Goal: Task Accomplishment & Management: Complete application form

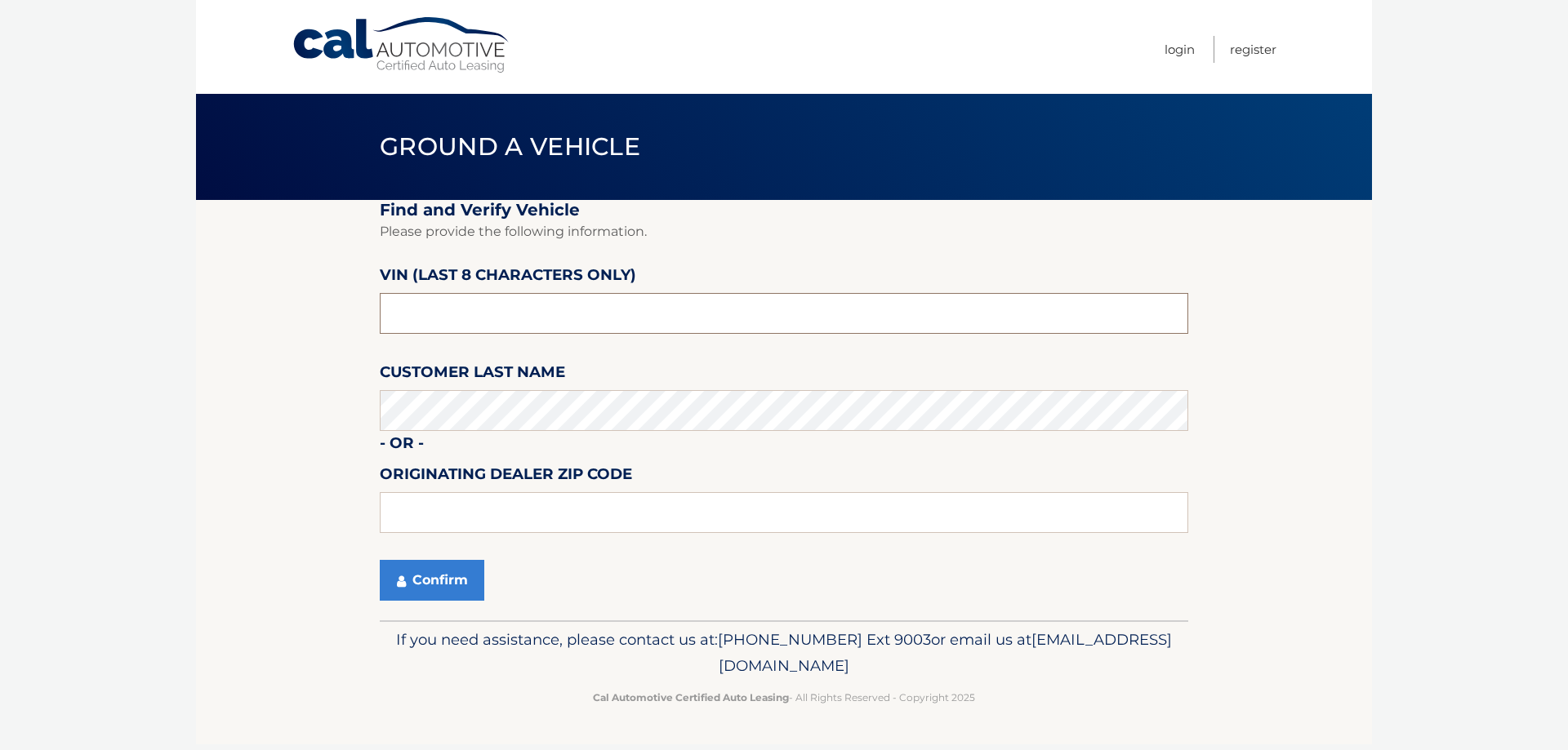
click at [484, 322] on input "text" at bounding box center [783, 314] width 808 height 41
click at [1417, 271] on body "Cal Automotive Menu Login Register Ground a Vehicle" at bounding box center [784, 375] width 1568 height 750
click at [468, 335] on fieldset "Find and Verify Vehicle Please provide the following information. VIN (last 8 c…" at bounding box center [783, 409] width 808 height 420
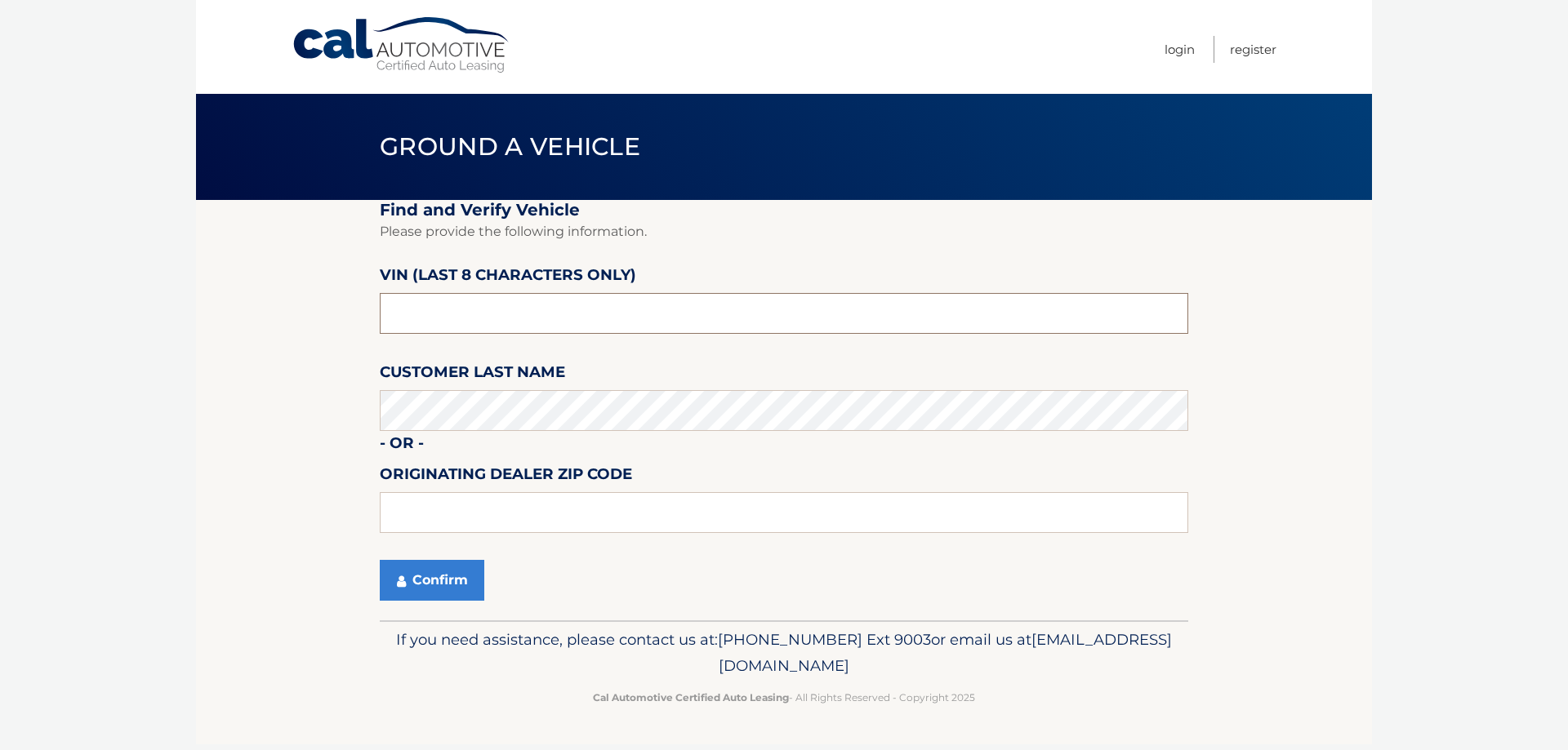
click at [494, 311] on input "text" at bounding box center [783, 314] width 808 height 41
type input "NH662927"
click at [485, 435] on fieldset "Find and Verify Vehicle Please provide the following information. VIN (last 8 c…" at bounding box center [783, 409] width 808 height 420
click at [426, 593] on button "Confirm" at bounding box center [431, 580] width 105 height 41
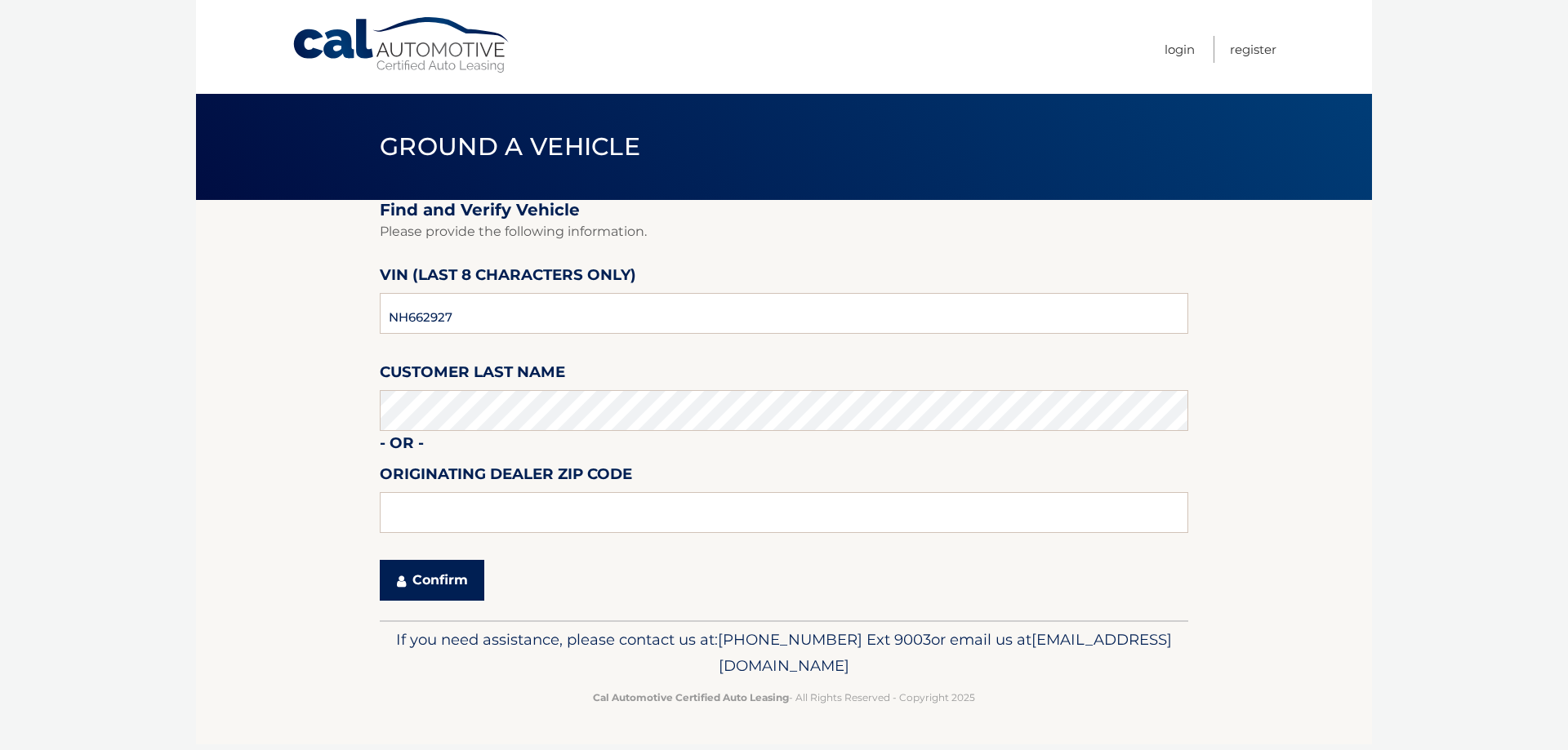
click at [417, 584] on button "Confirm" at bounding box center [431, 580] width 105 height 41
click at [267, 539] on section "Find and Verify Vehicle Please provide the following information. VIN (last 8 c…" at bounding box center [783, 409] width 1176 height 420
click at [423, 593] on button "Confirm" at bounding box center [431, 580] width 105 height 41
click at [469, 580] on button "Confirm" at bounding box center [431, 580] width 105 height 41
click at [584, 372] on fieldset "Find and Verify Vehicle Please provide the following information. VIN (last 8 c…" at bounding box center [783, 409] width 808 height 420
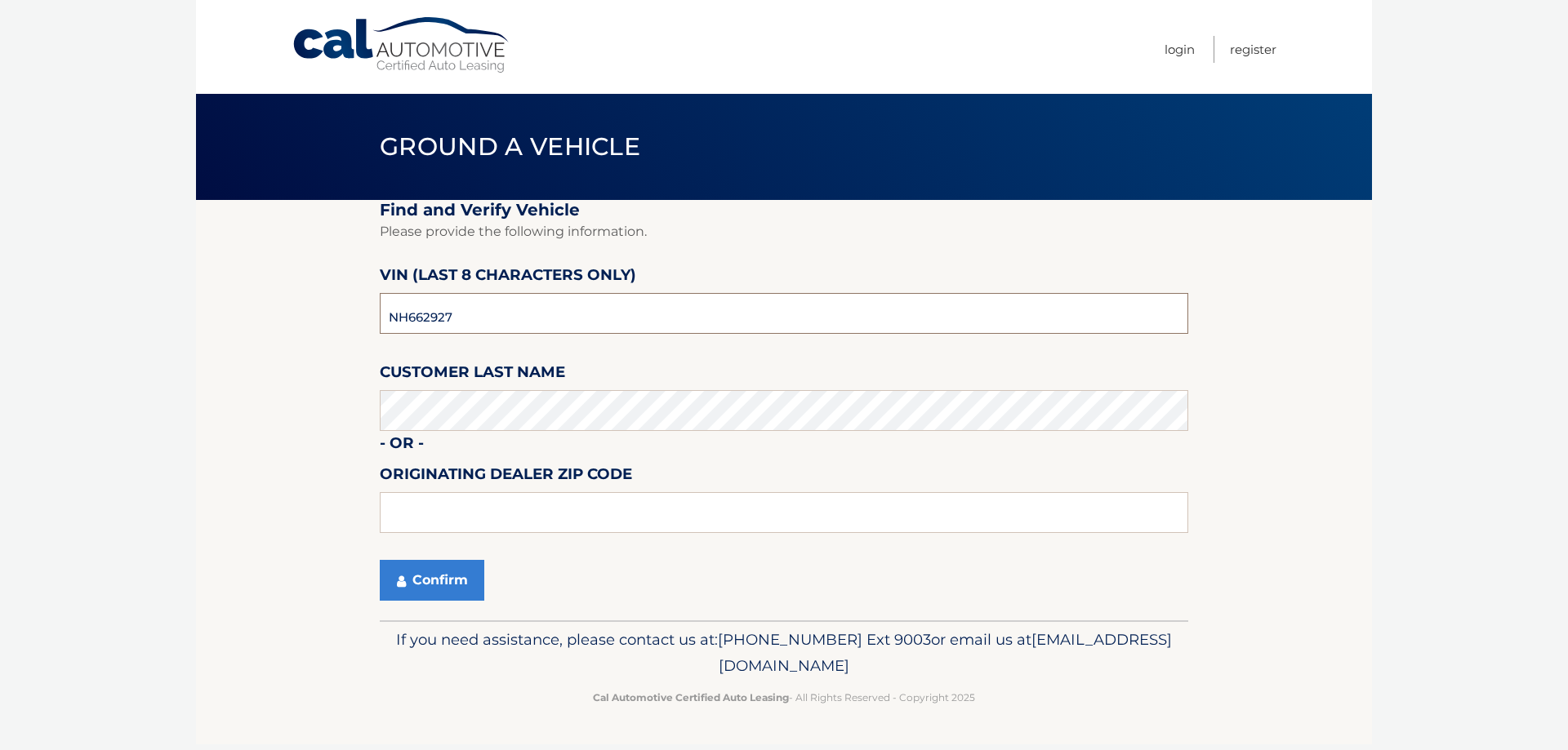
click at [517, 311] on input "NH662927" at bounding box center [783, 314] width 808 height 41
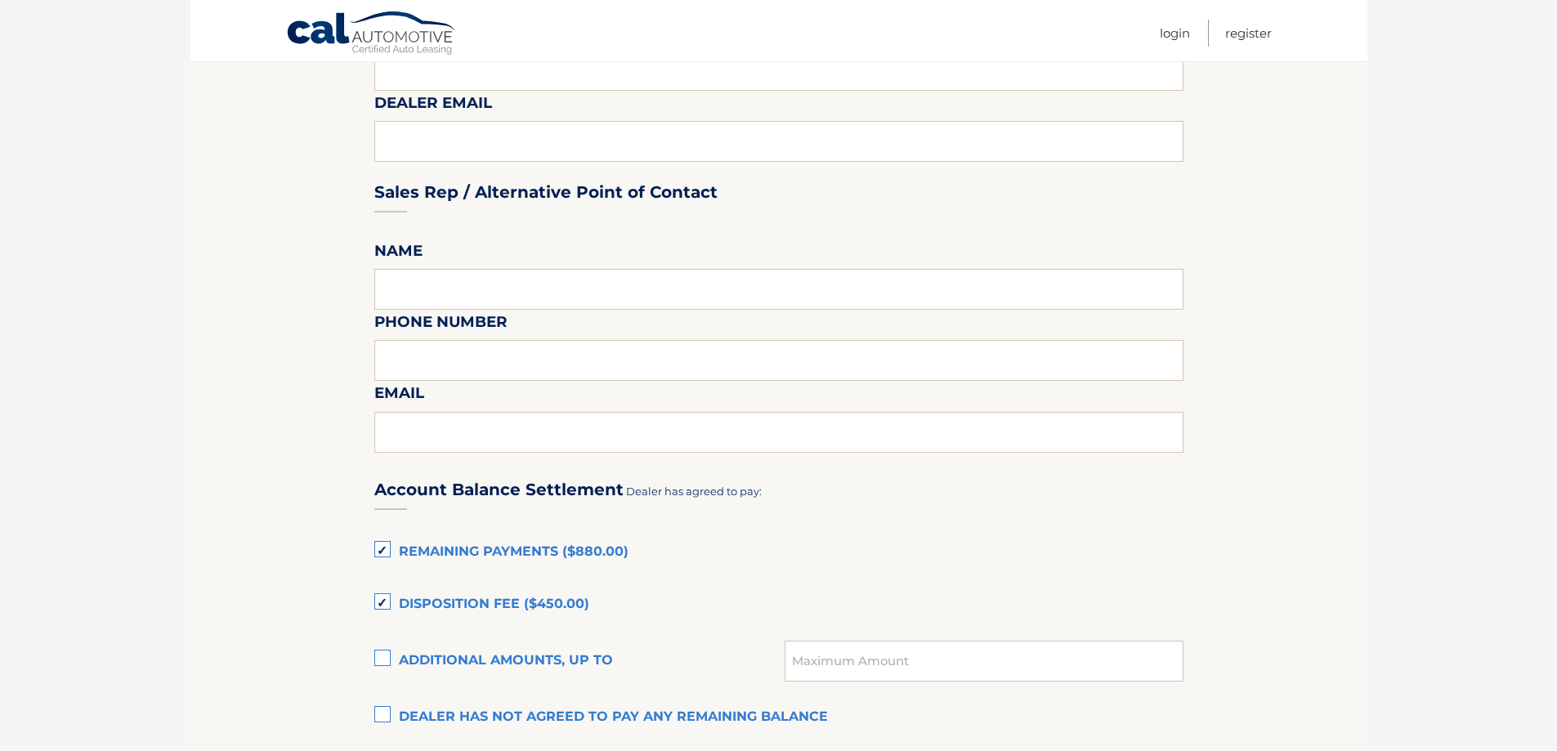
scroll to position [1063, 0]
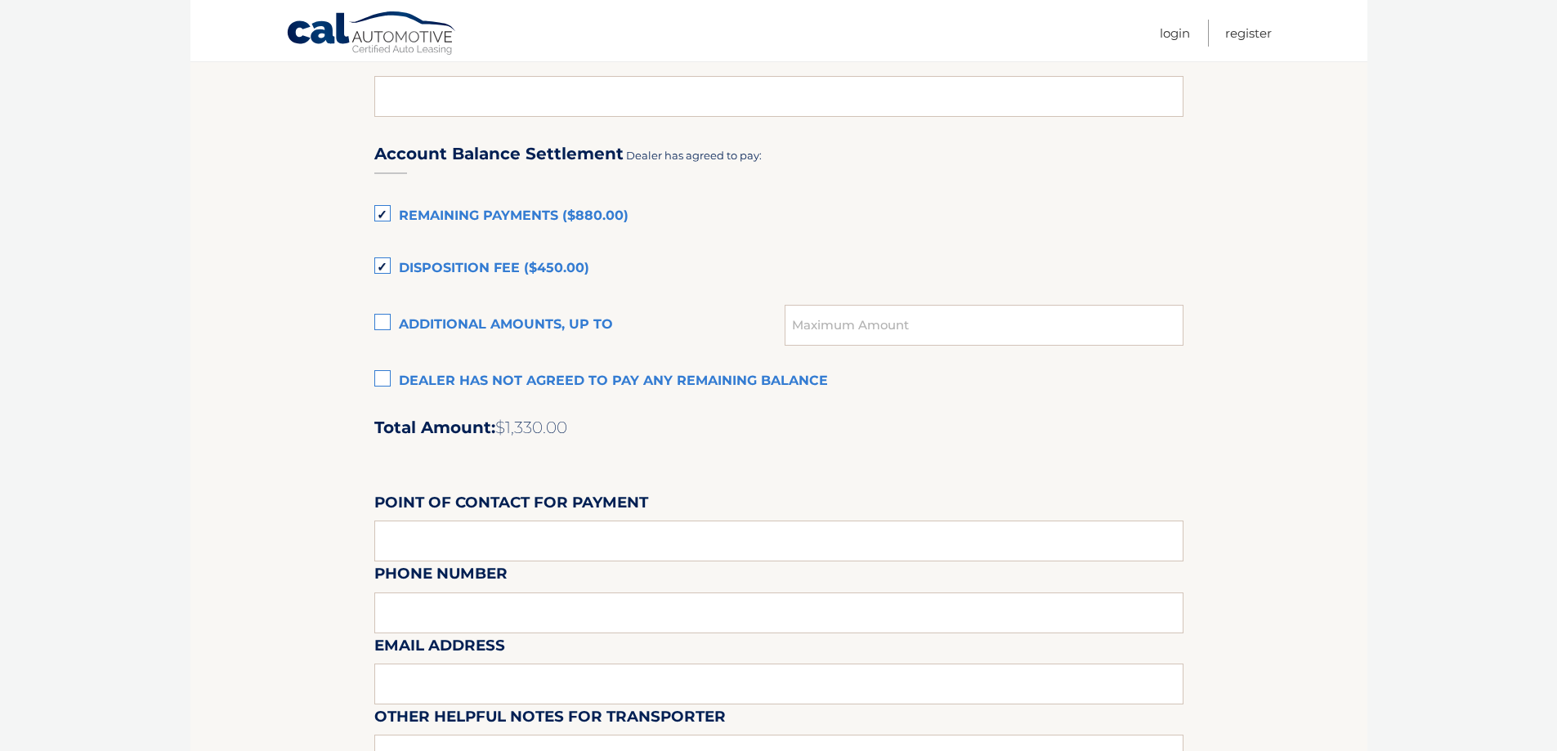
click at [385, 267] on label "Disposition Fee ($450.00)" at bounding box center [778, 269] width 809 height 33
click at [0, 0] on input "Disposition Fee ($450.00)" at bounding box center [0, 0] width 0 height 0
click at [382, 211] on label "Remaining Payments ($880.00)" at bounding box center [778, 216] width 809 height 33
click at [0, 0] on input "Remaining Payments ($880.00)" at bounding box center [0, 0] width 0 height 0
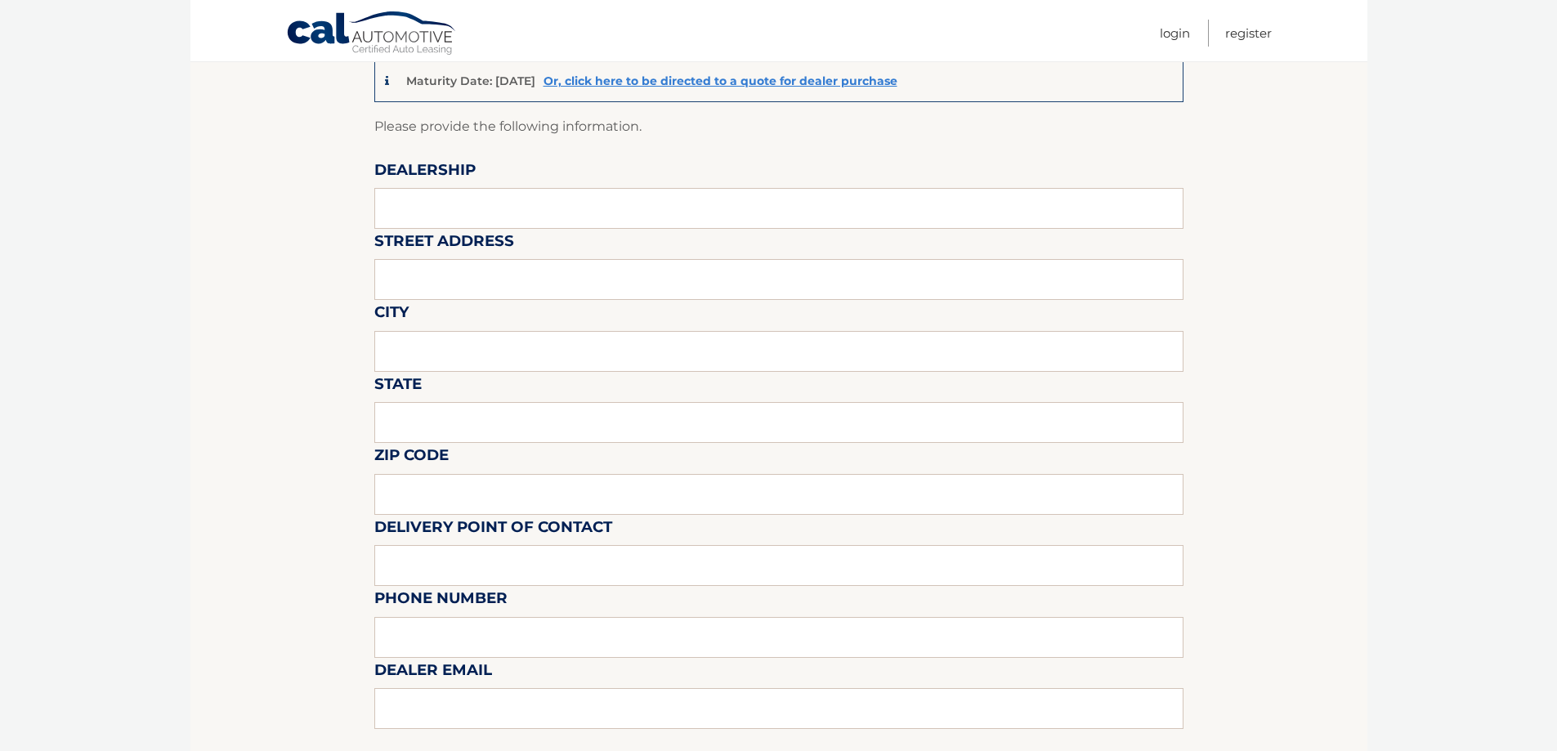
scroll to position [0, 0]
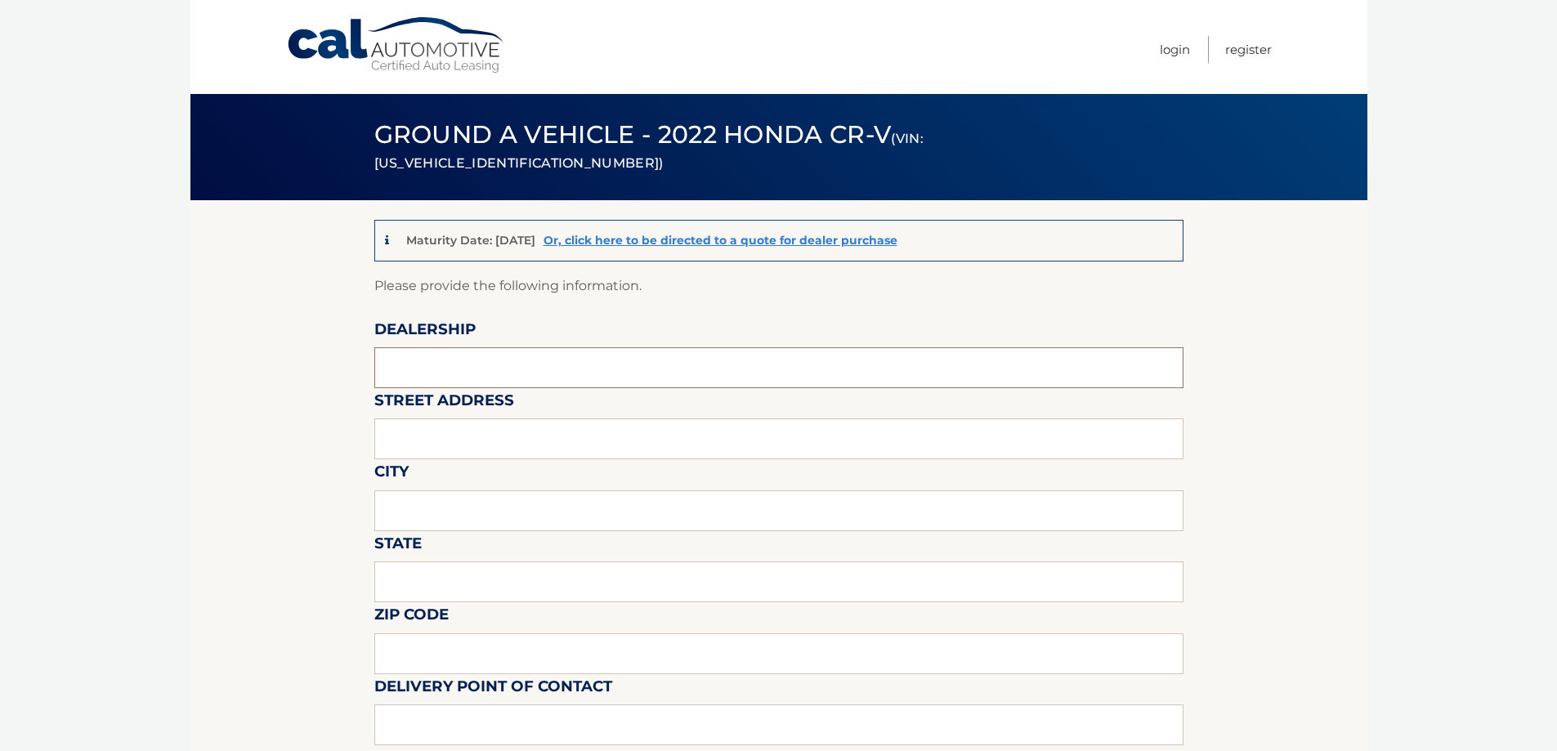
click at [478, 374] on input "text" at bounding box center [778, 367] width 809 height 41
type input "MAHWAH HONDA"
click at [464, 441] on input "text" at bounding box center [778, 439] width 809 height 41
type input "99 franklin turnpike"
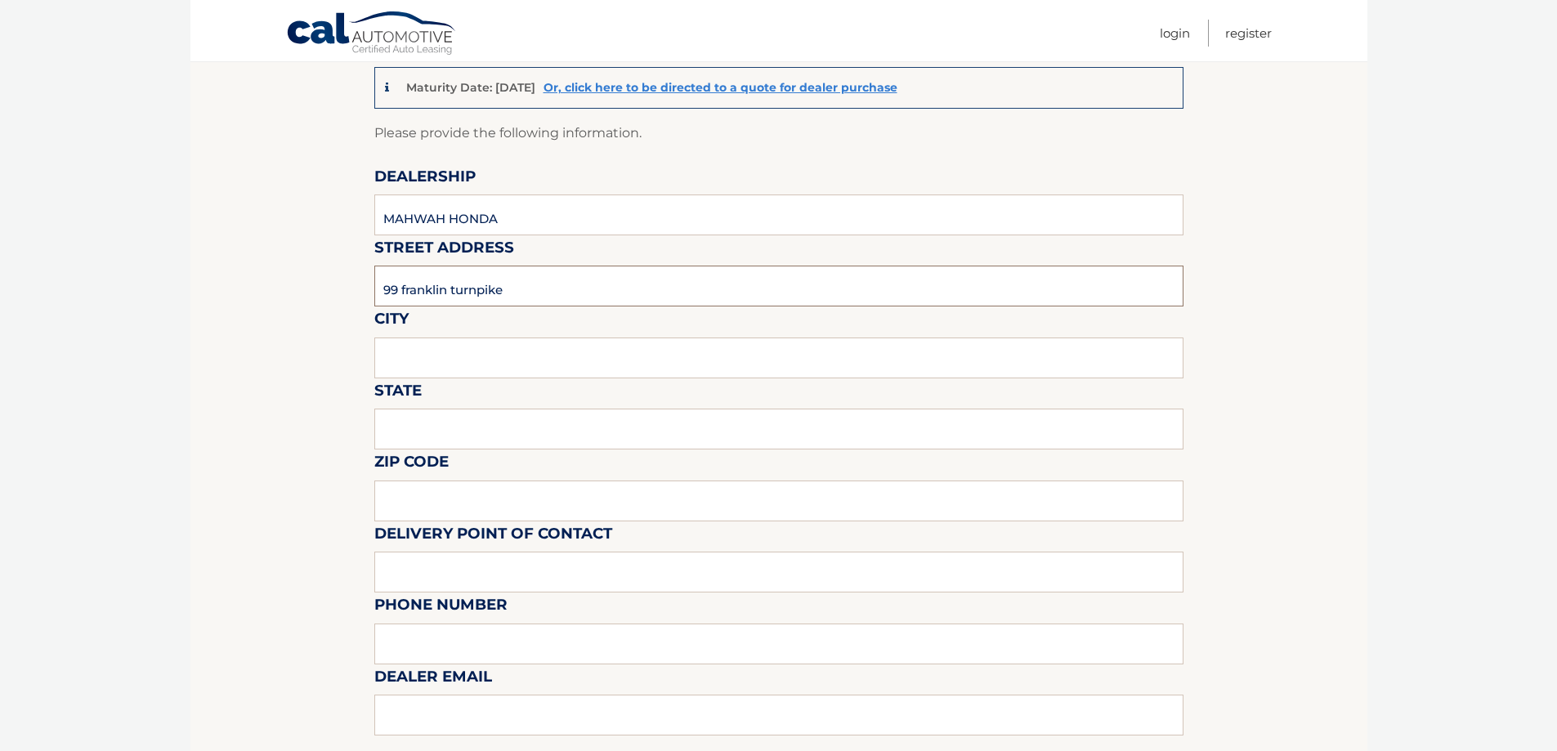
scroll to position [164, 0]
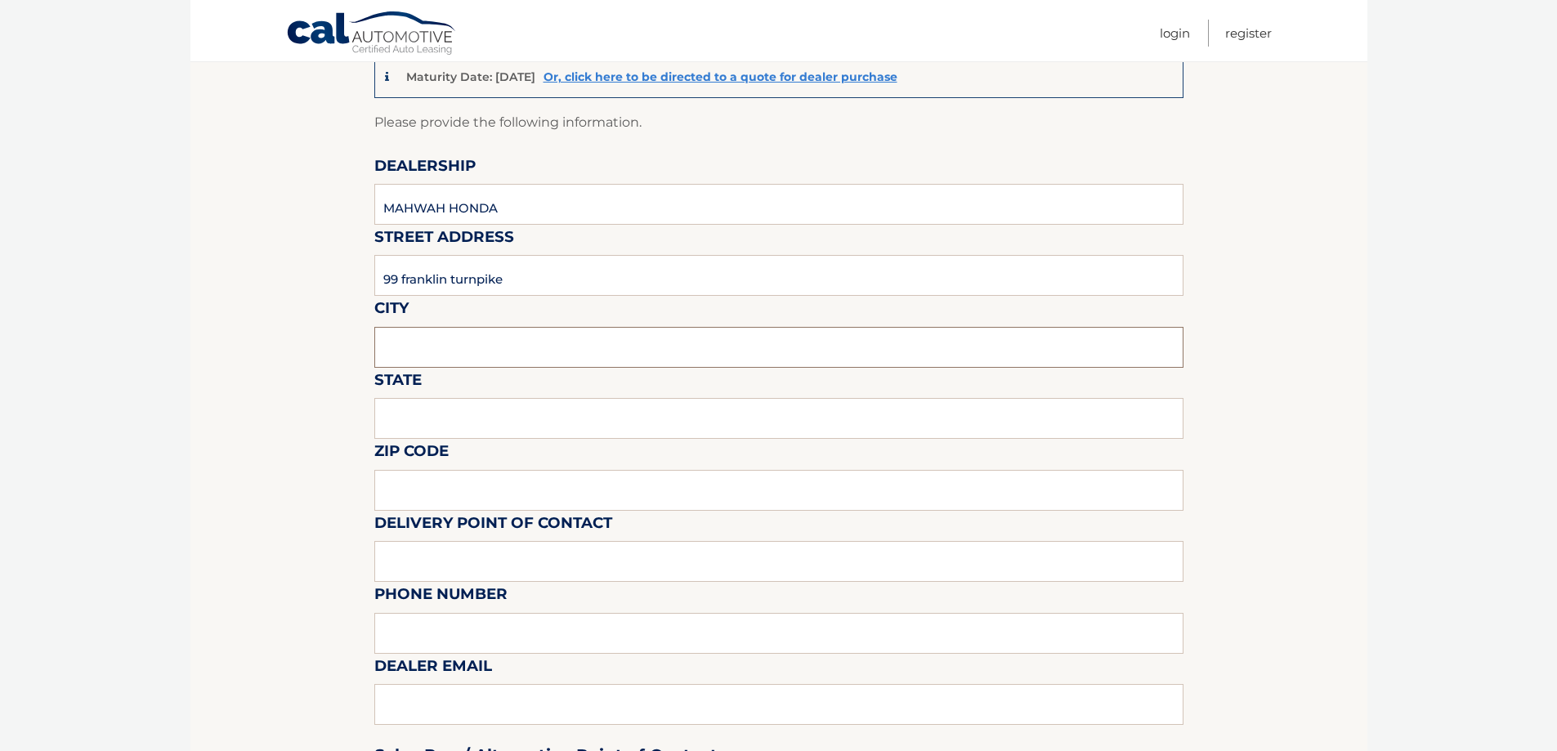
click at [446, 347] on input "text" at bounding box center [778, 347] width 809 height 41
type input "mahwah"
click at [432, 420] on input "text" at bounding box center [778, 418] width 809 height 41
type input "[US_STATE]"
click at [430, 490] on input "text" at bounding box center [778, 490] width 809 height 41
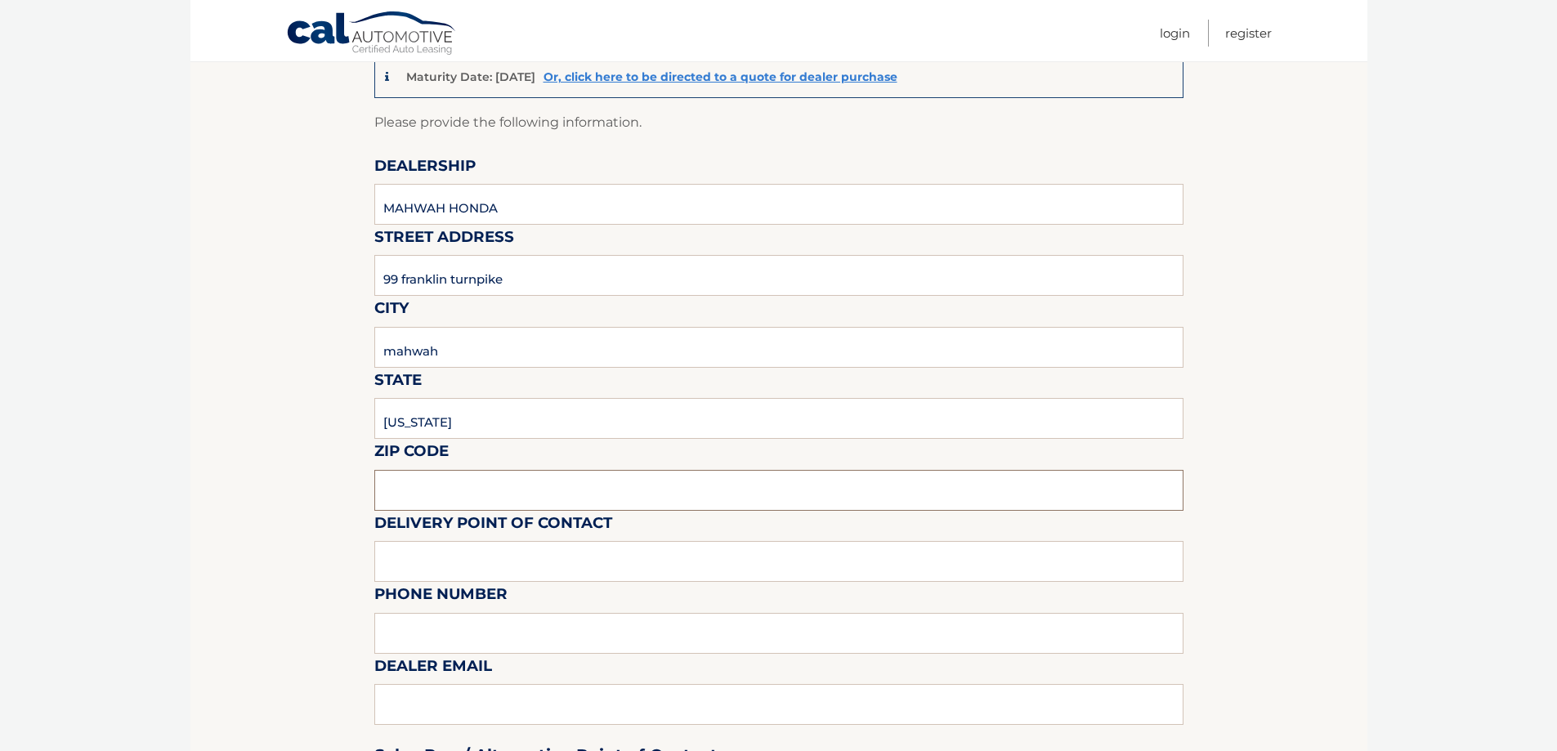
type input "07430"
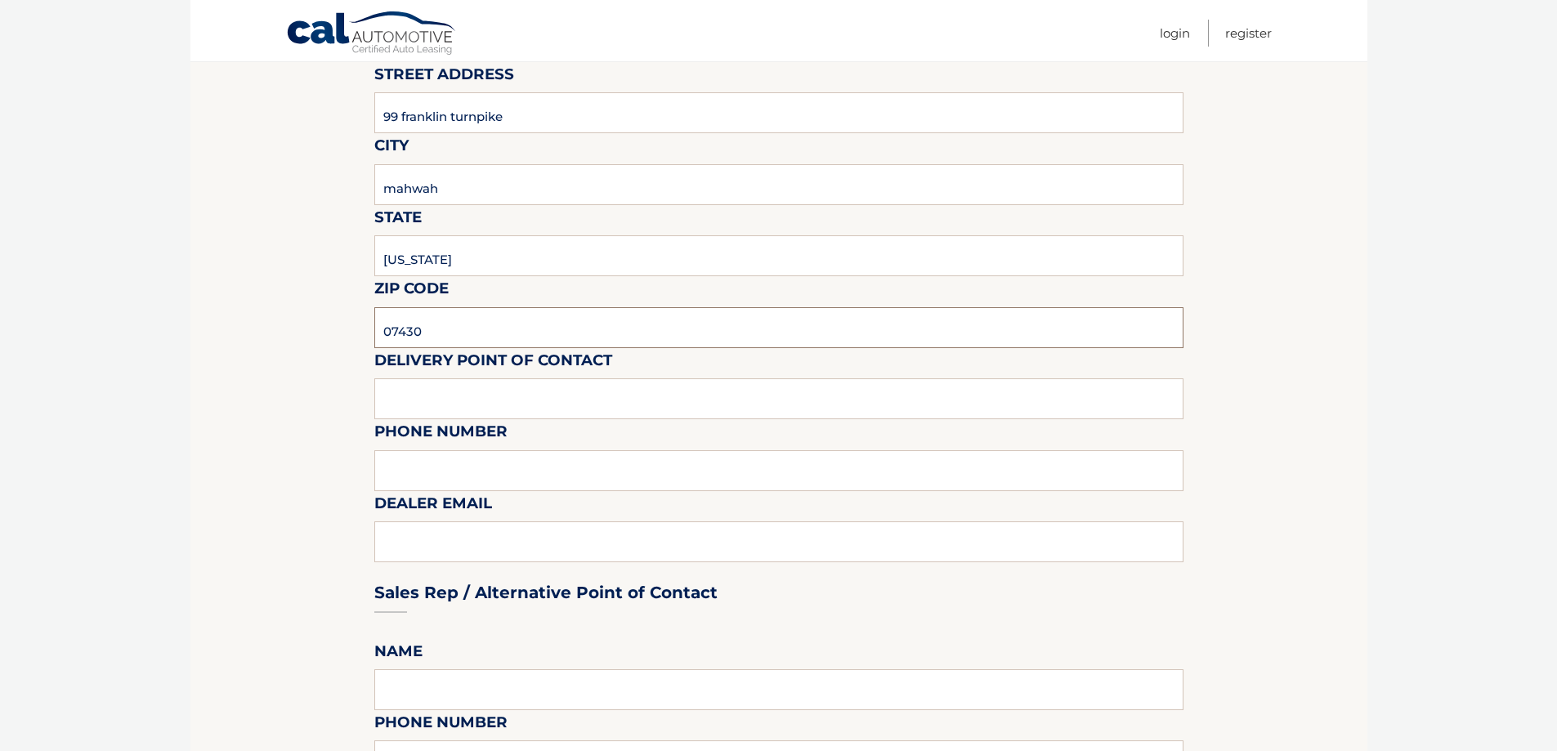
scroll to position [327, 0]
click at [487, 382] on input "text" at bounding box center [778, 398] width 809 height 41
type input "[PERSON_NAME]"
click at [419, 475] on input "text" at bounding box center [778, 470] width 809 height 41
type input "2017625535"
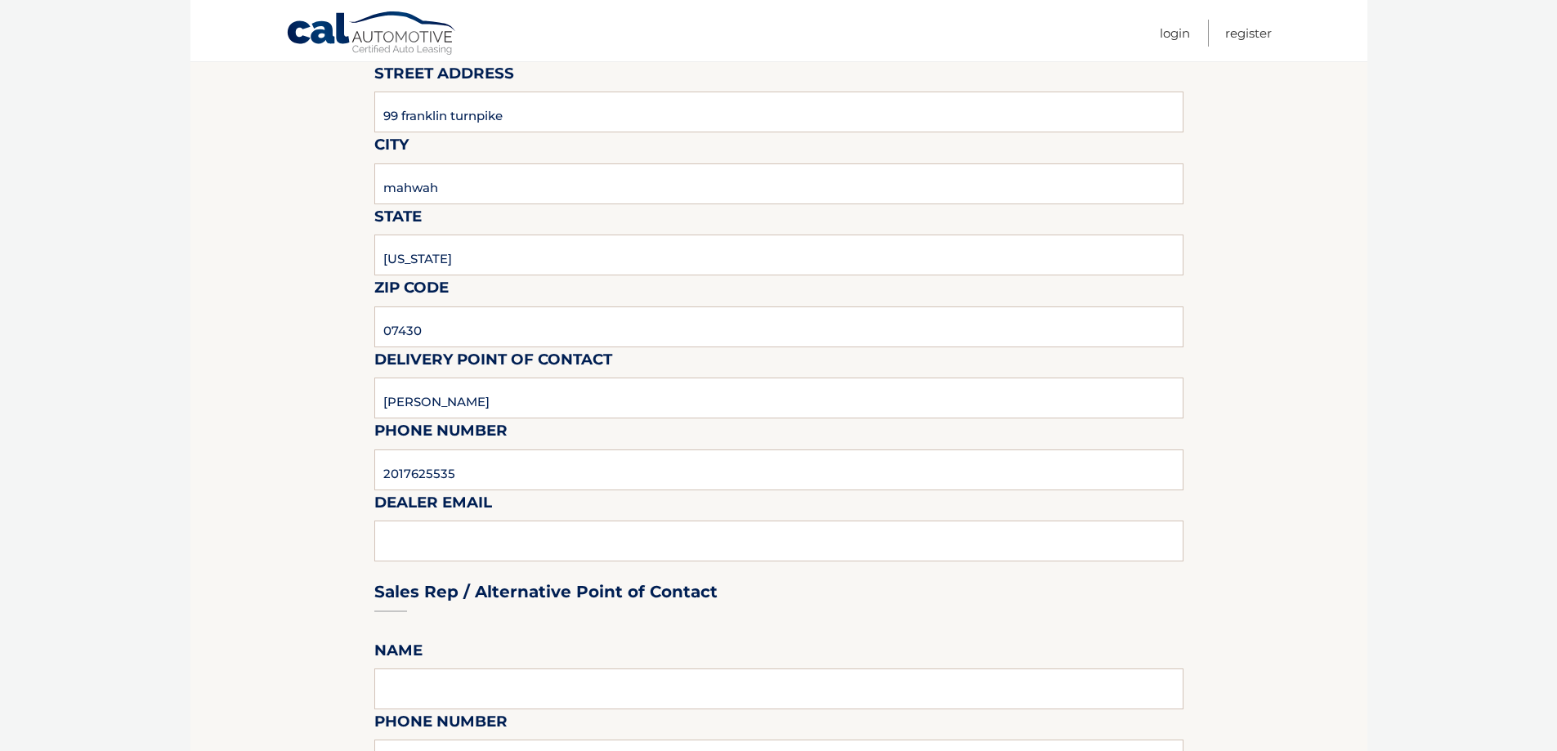
click at [410, 540] on div "Sales Rep / Alternative Point of Contact" at bounding box center [778, 561] width 809 height 115
click at [423, 535] on div "Sales Rep / Alternative Point of Contact" at bounding box center [778, 561] width 809 height 115
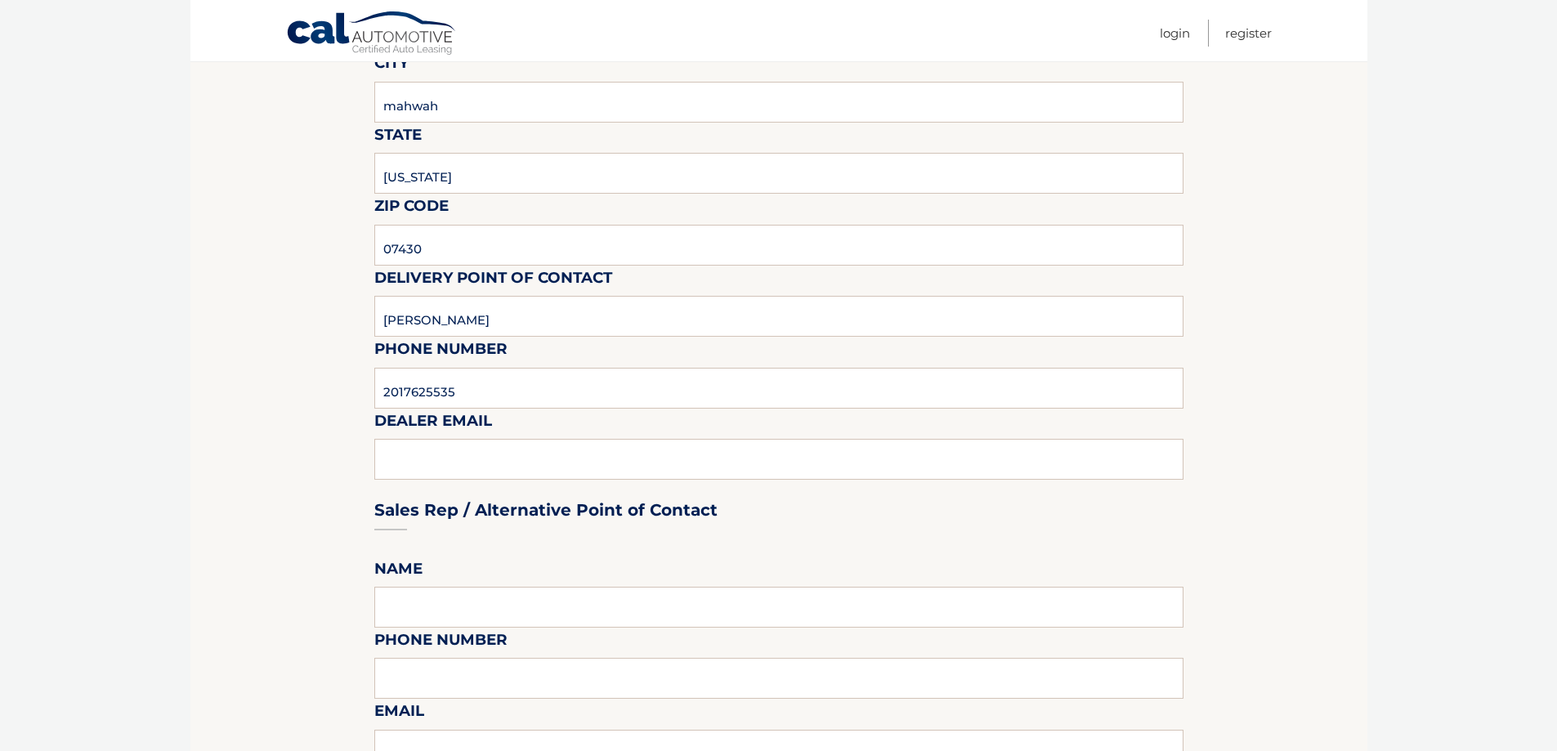
click at [476, 447] on div "Sales Rep / Alternative Point of Contact" at bounding box center [778, 479] width 809 height 115
click at [441, 463] on div "Sales Rep / Alternative Point of Contact" at bounding box center [778, 479] width 809 height 115
click at [592, 453] on div "Sales Rep / Alternative Point of Contact" at bounding box center [778, 479] width 809 height 115
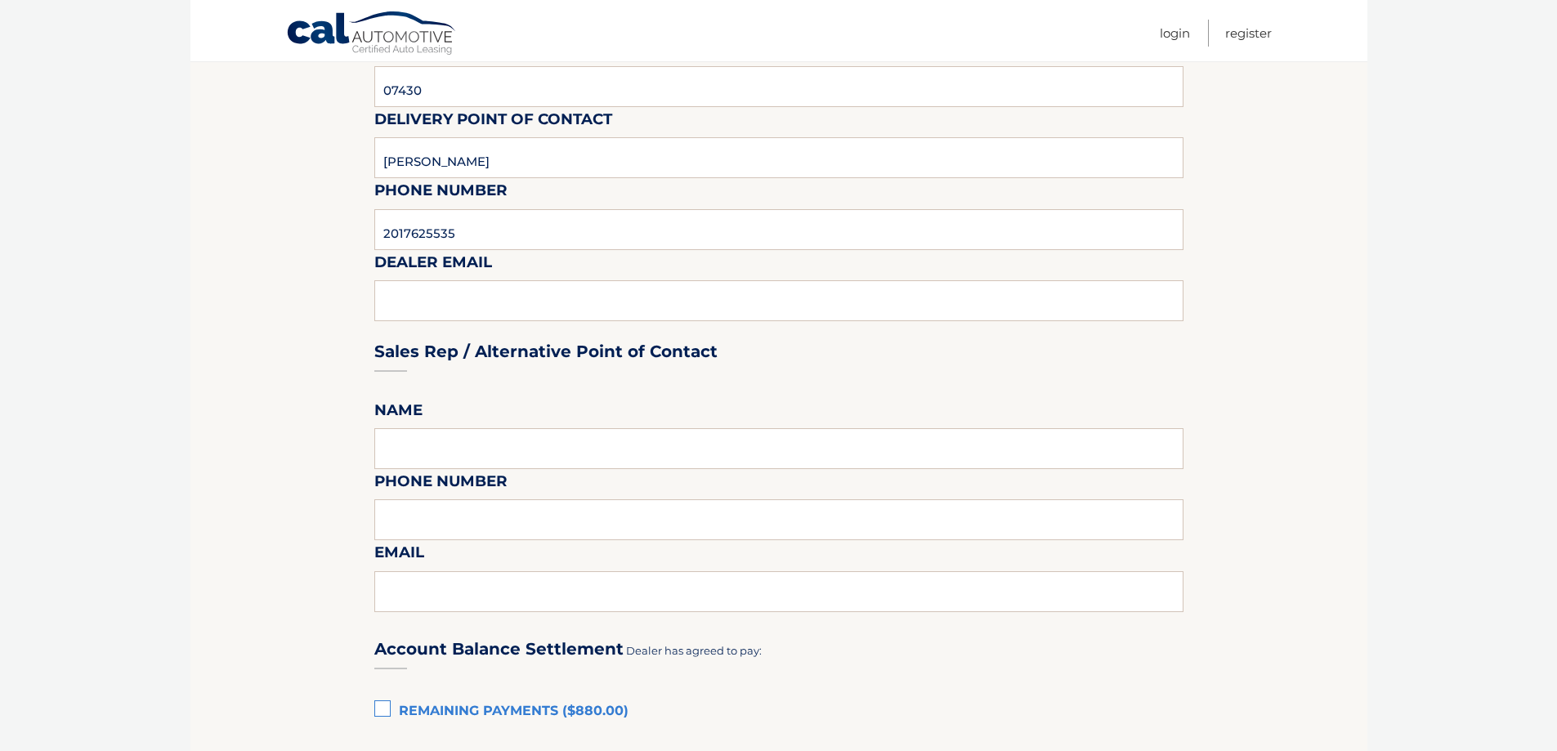
scroll to position [572, 0]
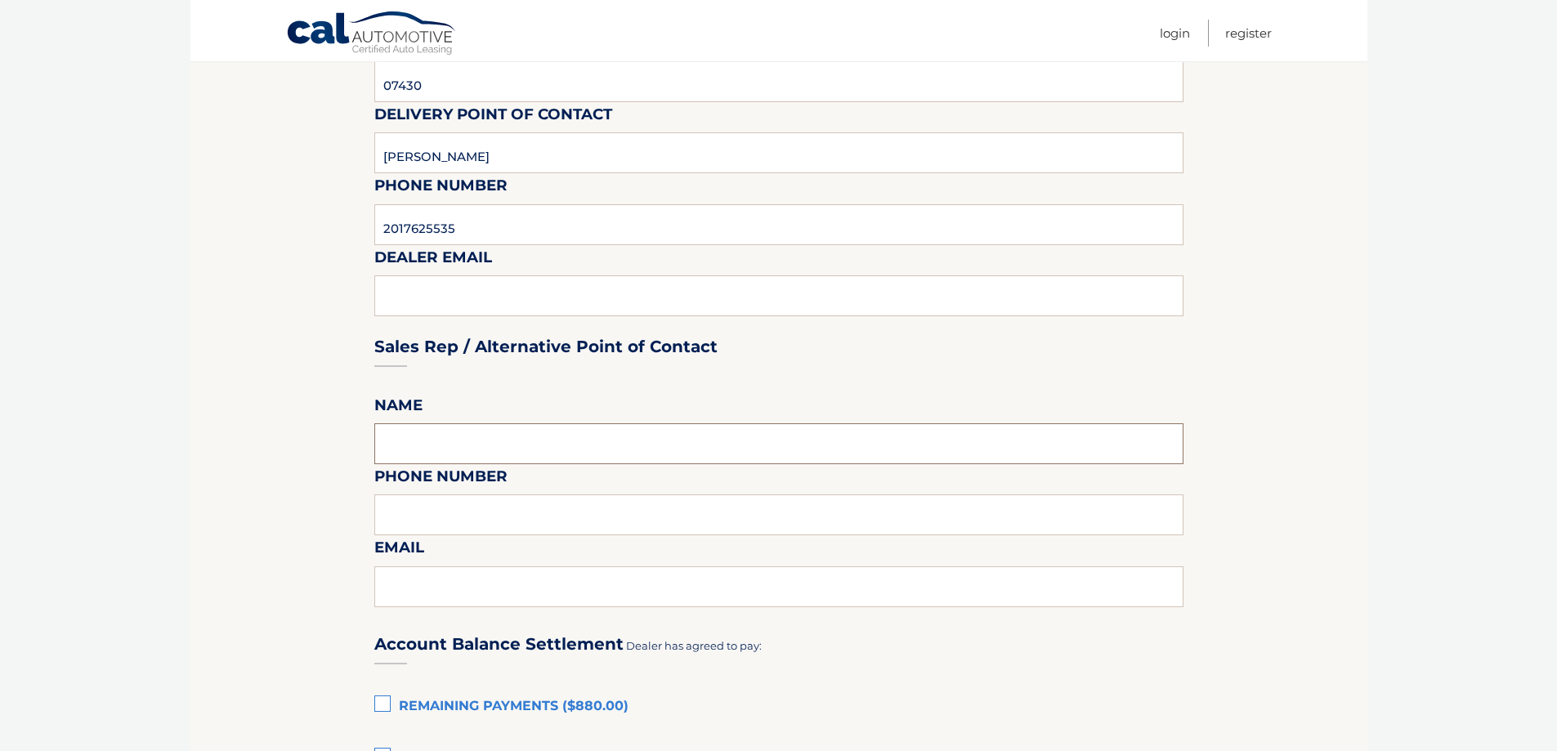
click at [445, 461] on input "text" at bounding box center [778, 443] width 809 height 41
click at [455, 454] on input "text" at bounding box center [778, 443] width 809 height 41
type input "[PERSON_NAME]"
click at [461, 528] on input "text" at bounding box center [778, 515] width 809 height 41
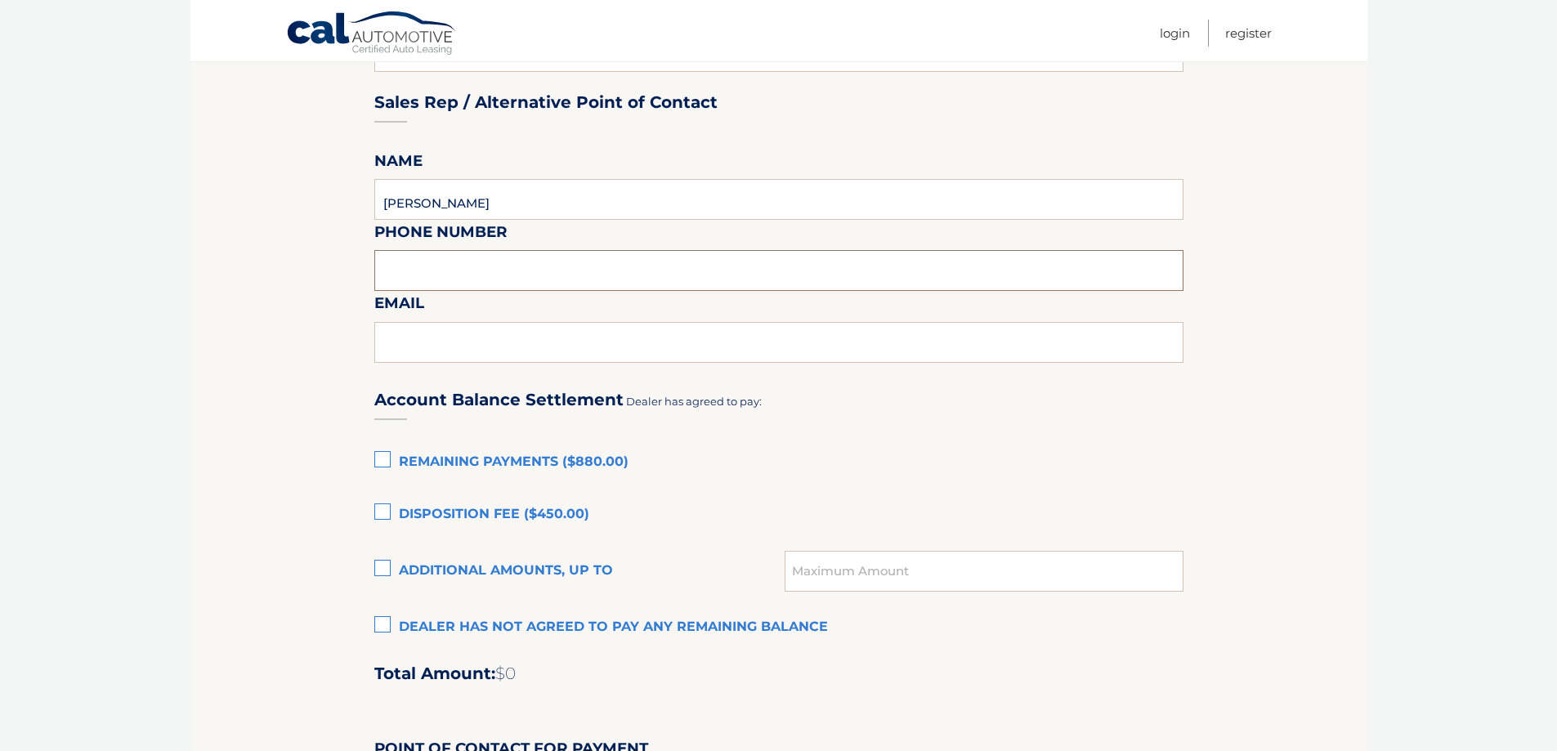
scroll to position [818, 0]
click at [424, 335] on input "text" at bounding box center [778, 341] width 809 height 41
type input "[EMAIL_ADDRESS][DOMAIN_NAME]"
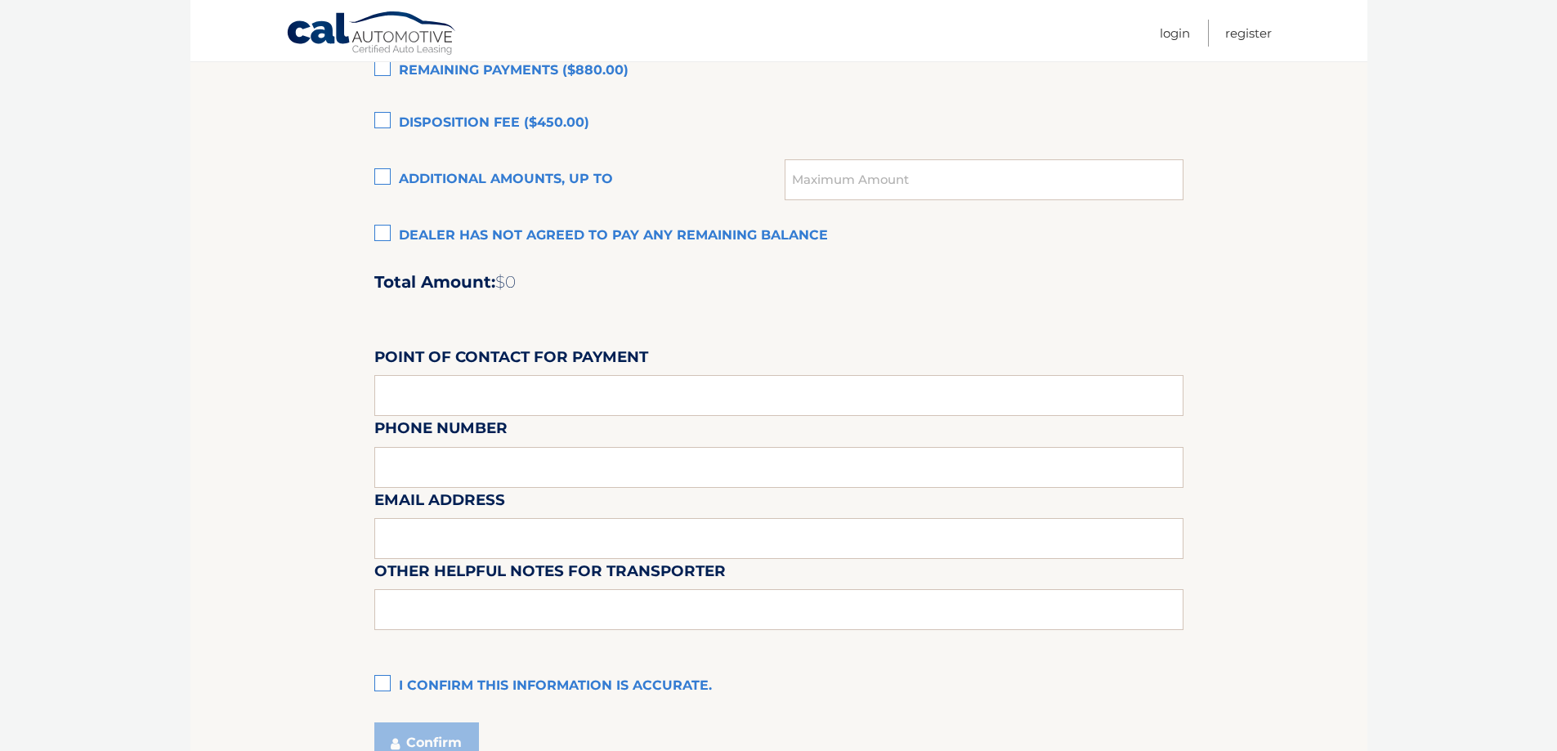
scroll to position [1308, 0]
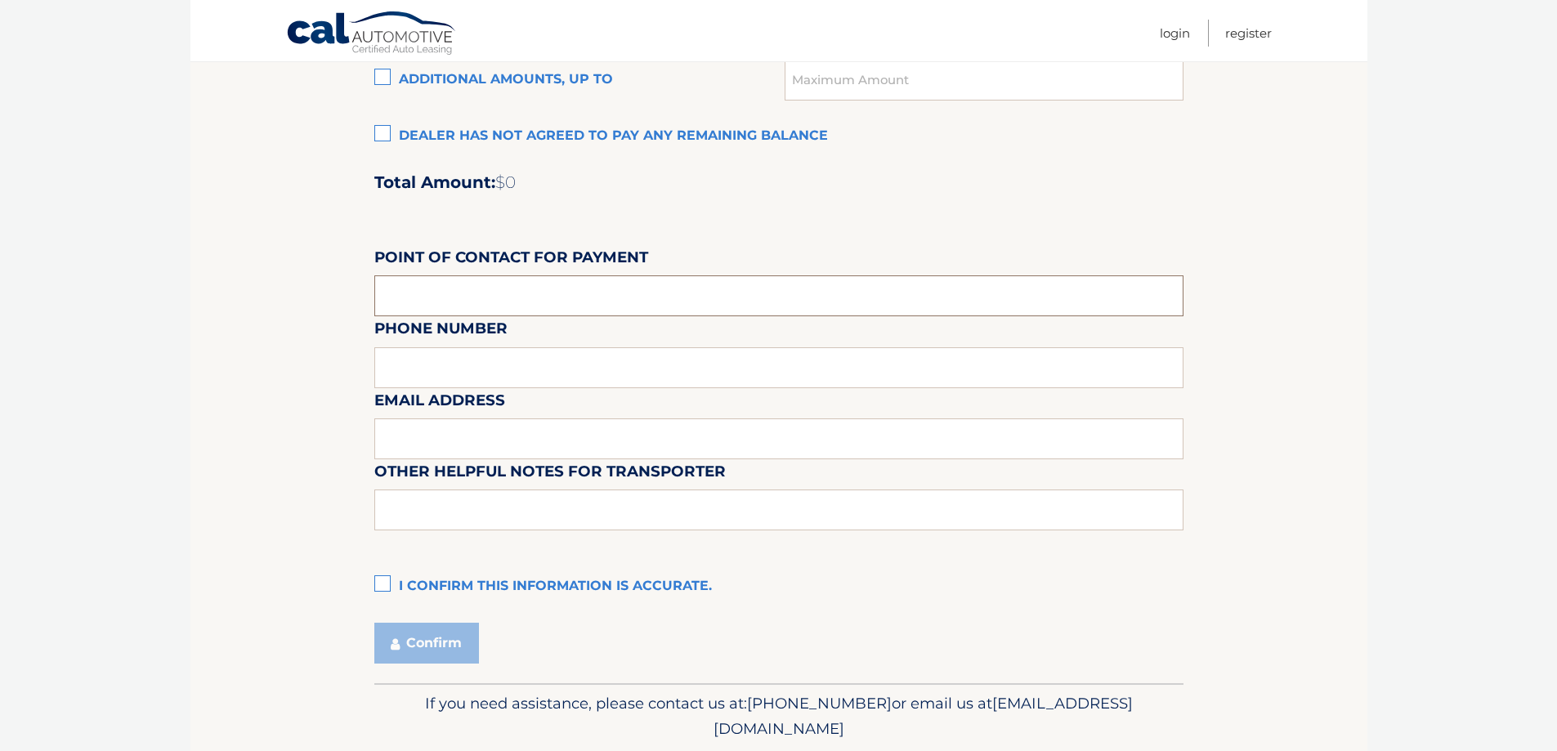
click at [539, 291] on input "text" at bounding box center [778, 296] width 809 height 41
type input "[PERSON_NAME]"
click at [411, 383] on div "Email Address" at bounding box center [778, 351] width 809 height 71
click at [432, 367] on div "Email Address" at bounding box center [778, 351] width 809 height 71
click at [377, 582] on label "I confirm this information is accurate." at bounding box center [778, 587] width 809 height 33
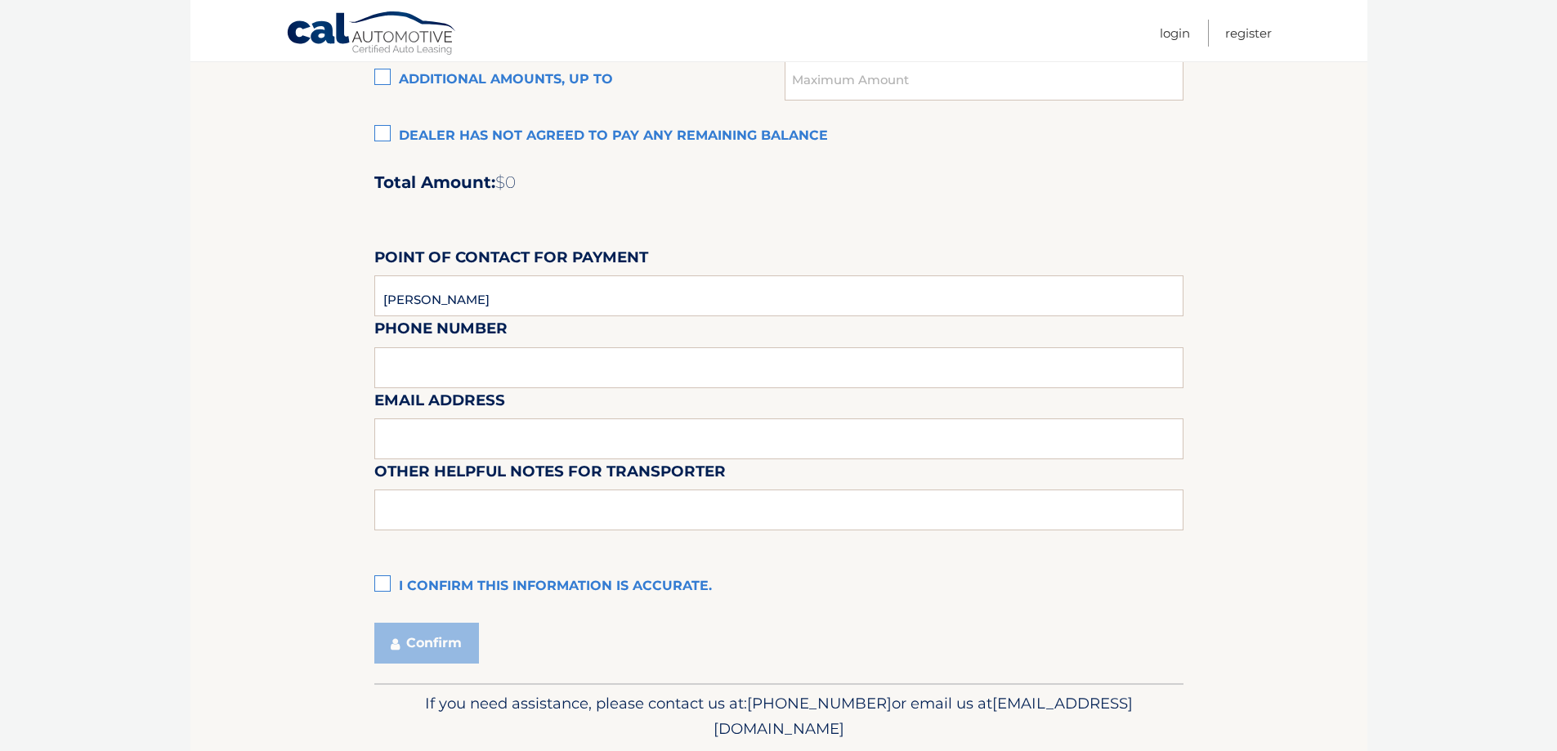
click at [0, 0] on input "I confirm this information is accurate." at bounding box center [0, 0] width 0 height 0
click at [486, 401] on label "Email Address" at bounding box center [439, 403] width 131 height 30
click at [444, 430] on input "text" at bounding box center [778, 439] width 809 height 41
click at [490, 311] on input "[PERSON_NAME]" at bounding box center [778, 296] width 809 height 41
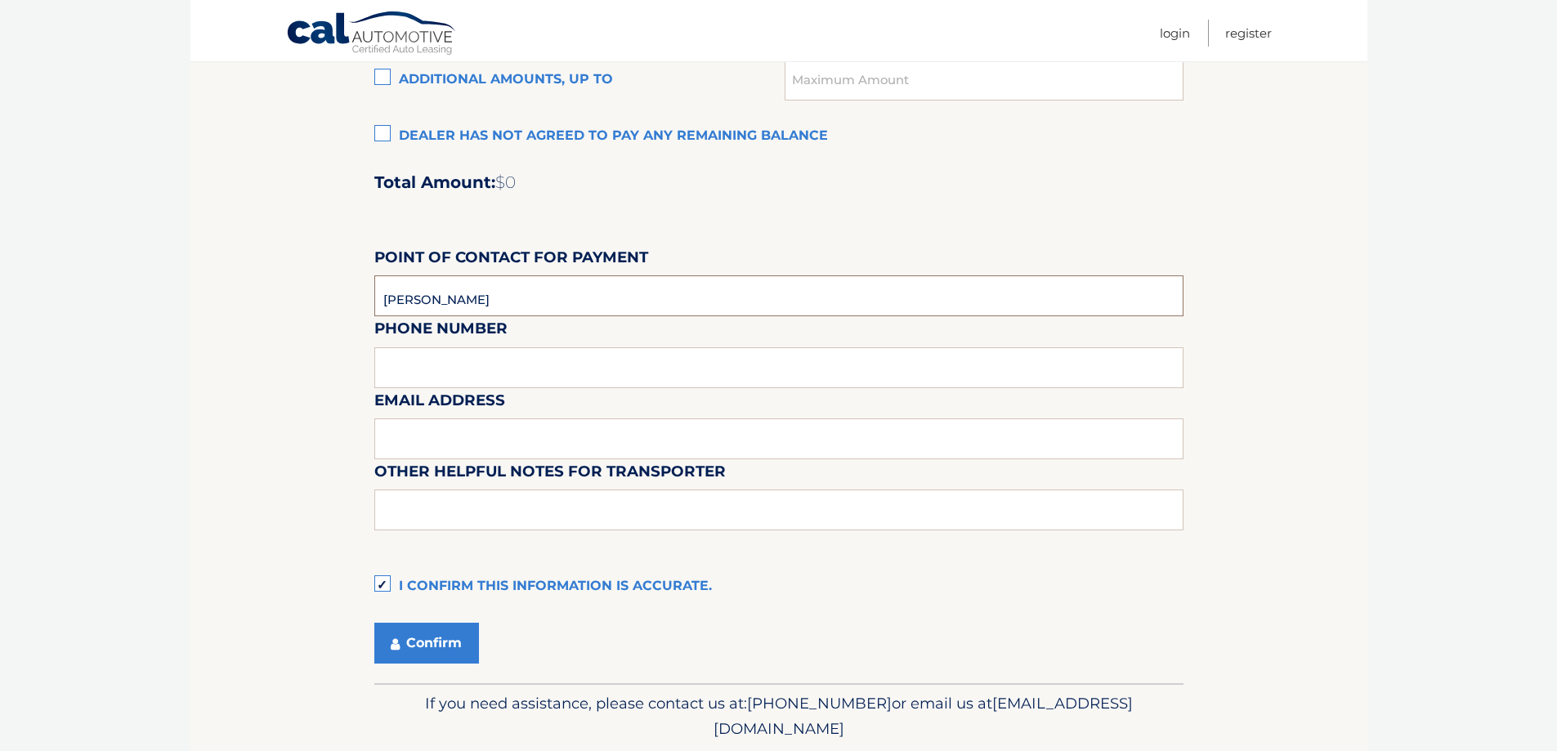
click at [490, 311] on input "[PERSON_NAME]" at bounding box center [778, 296] width 809 height 41
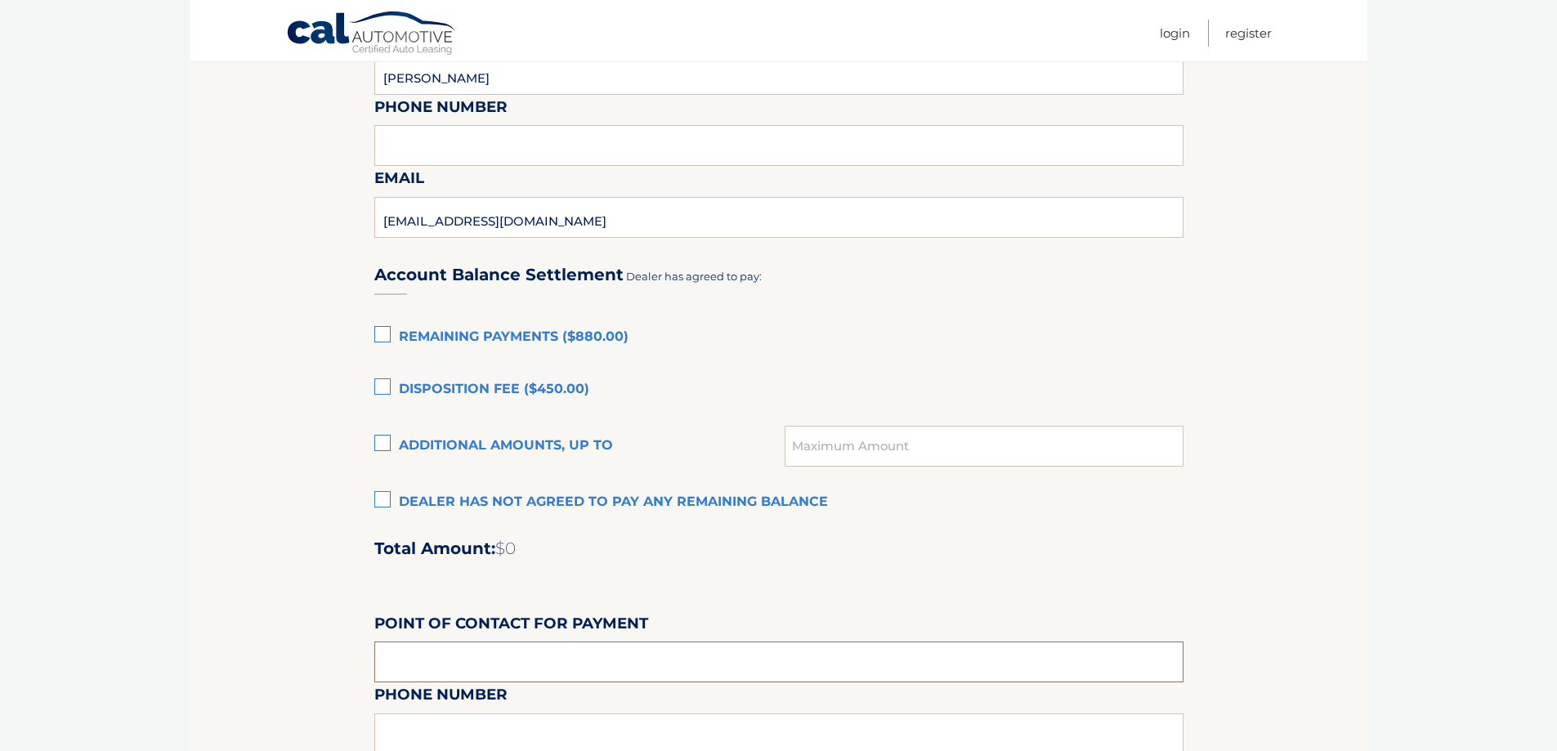
scroll to position [981, 0]
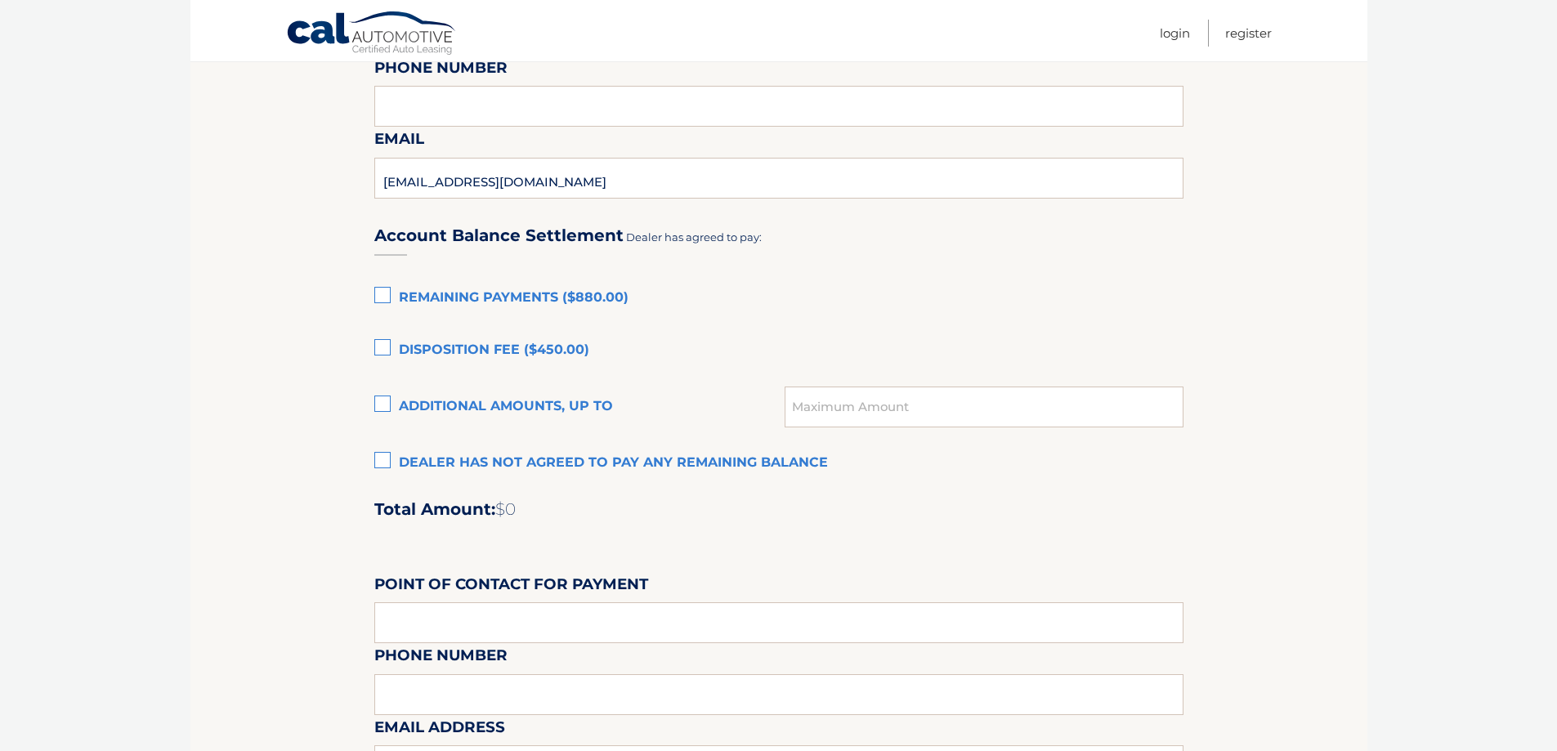
click at [453, 466] on label "Dealer has not agreed to pay any remaining balance" at bounding box center [778, 463] width 809 height 33
click at [0, 0] on input "Dealer has not agreed to pay any remaining balance" at bounding box center [0, 0] width 0 height 0
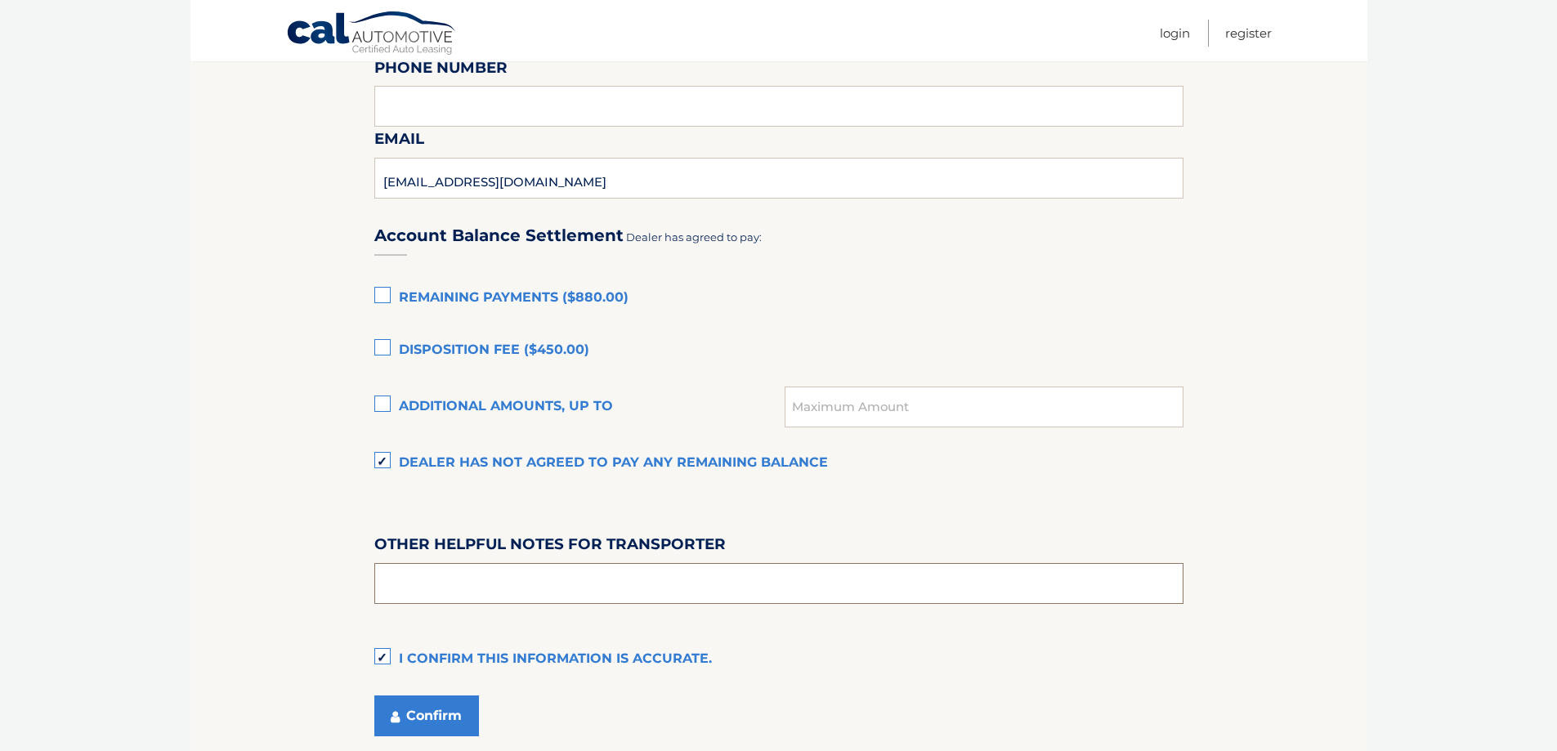
click at [492, 582] on input "text" at bounding box center [778, 583] width 809 height 41
type input "please pull all the way to the back of property"
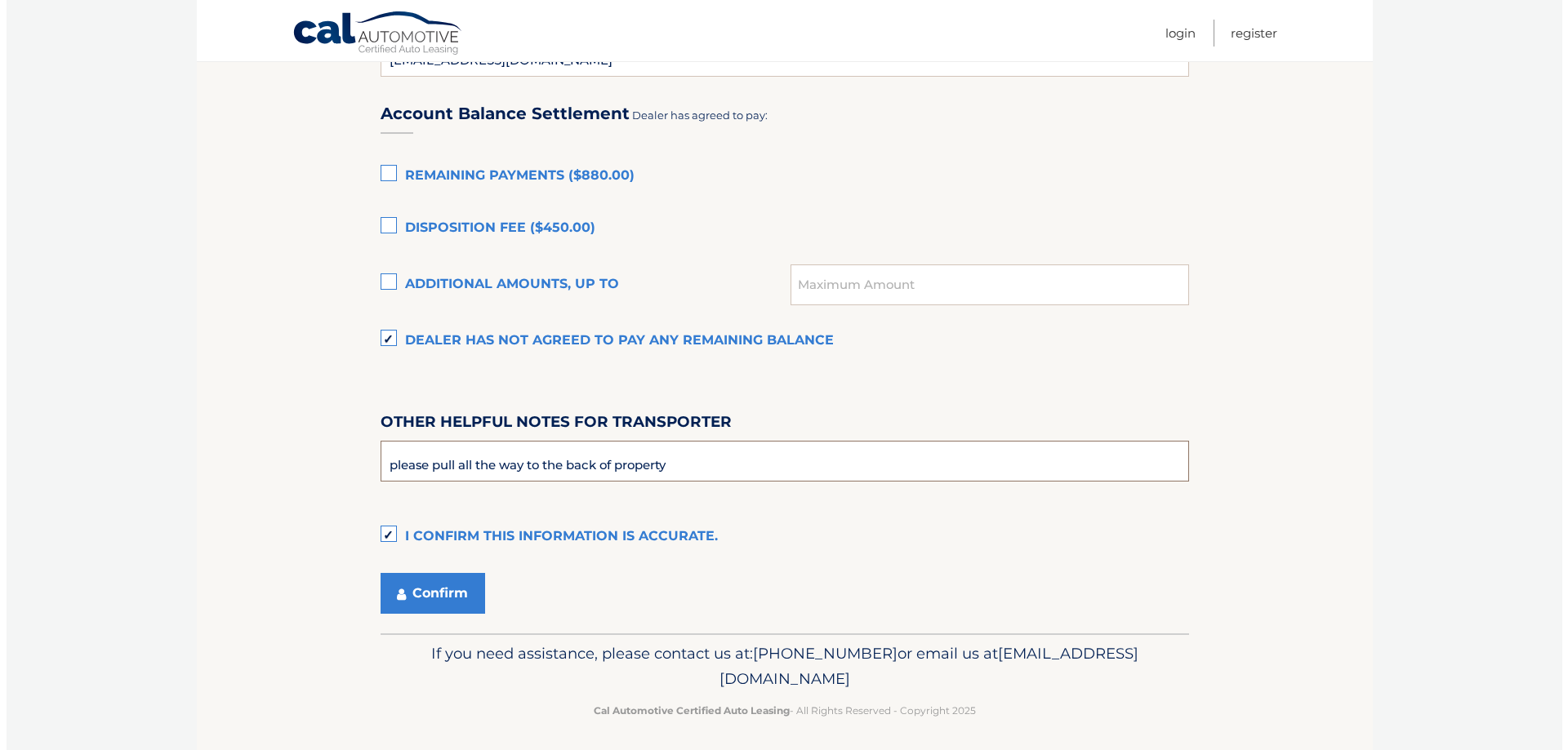
scroll to position [1109, 0]
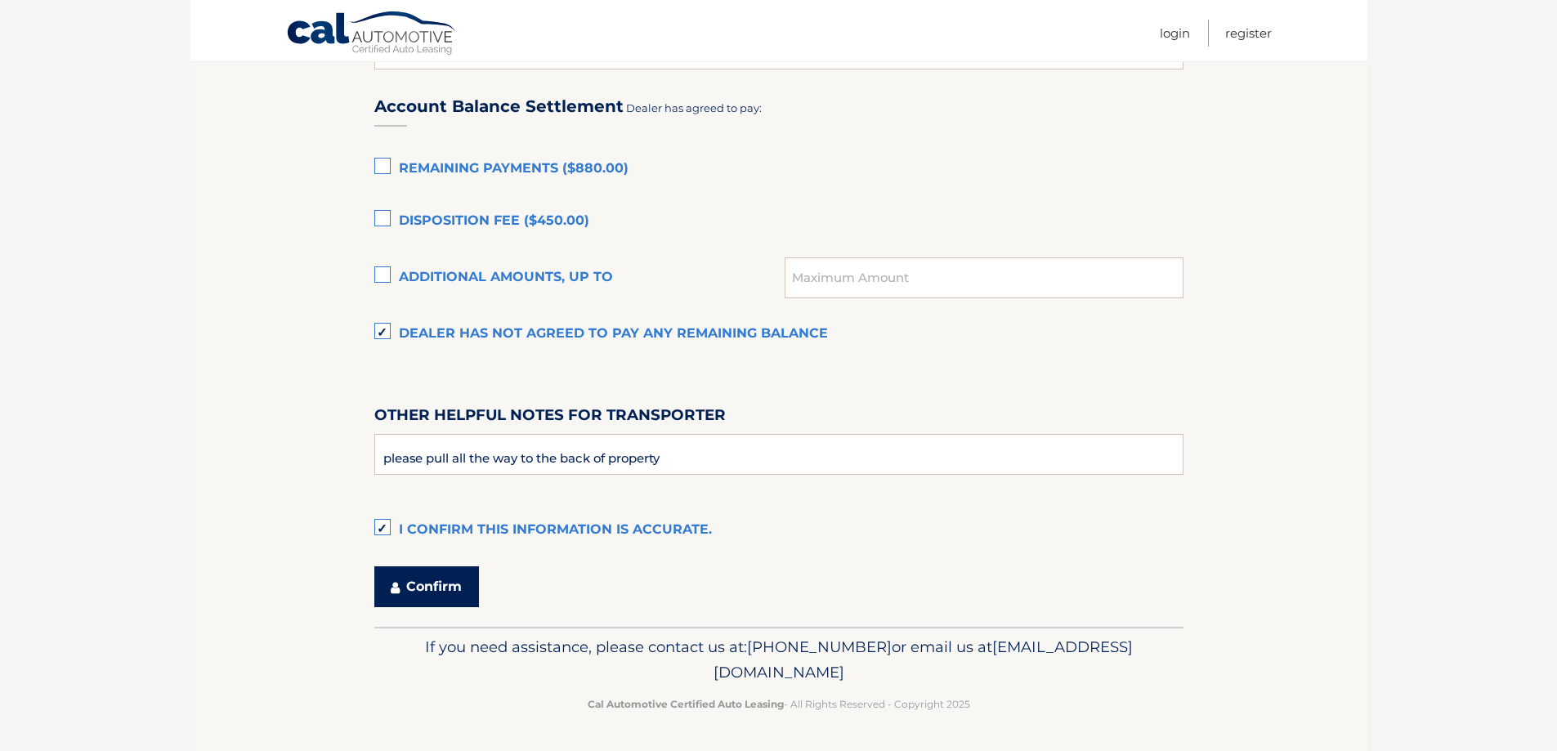
click at [413, 585] on button "Confirm" at bounding box center [426, 587] width 105 height 41
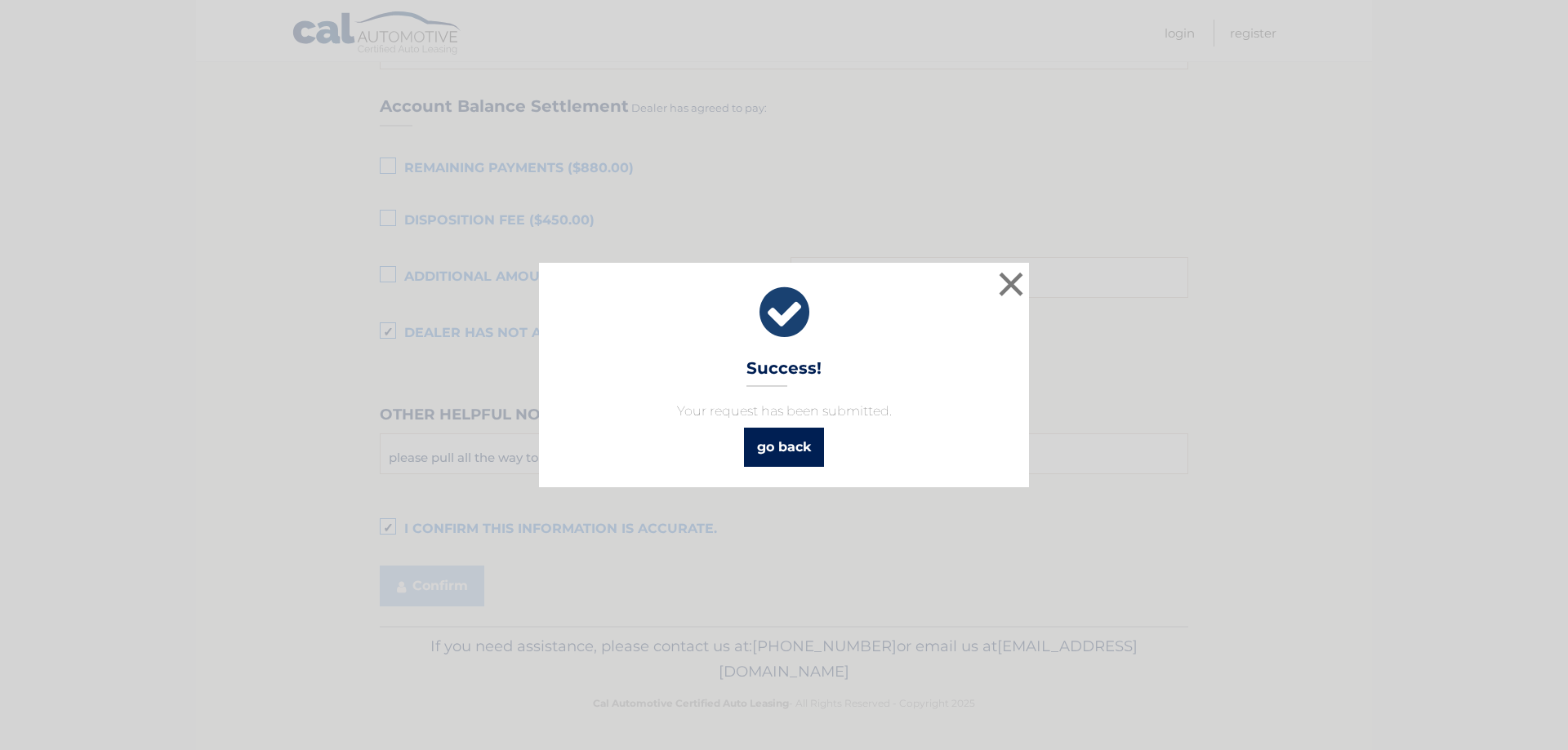
click at [809, 448] on link "go back" at bounding box center [784, 446] width 80 height 39
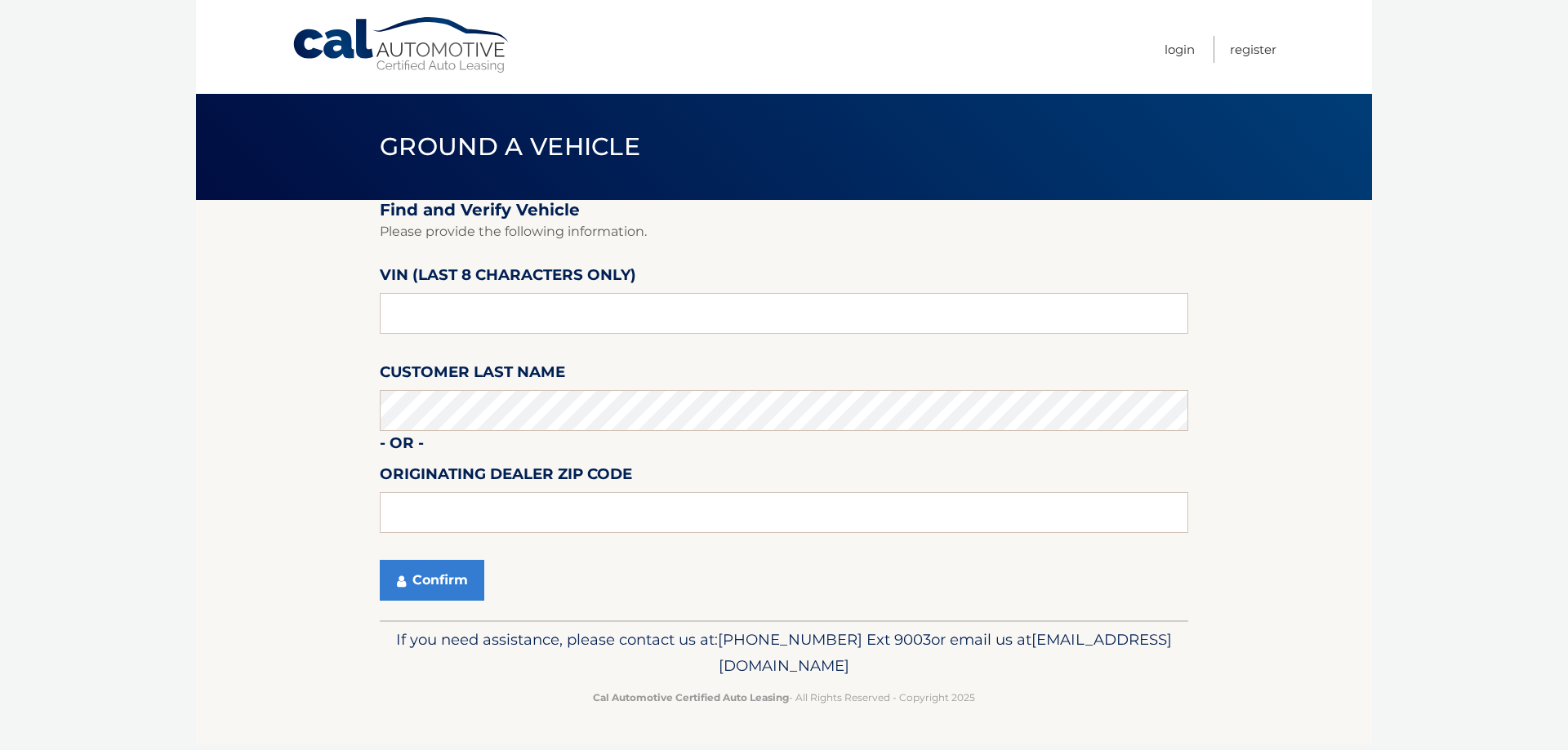
click at [222, 429] on section "Find and Verify Vehicle Please provide the following information. VIN (last 8 c…" at bounding box center [783, 409] width 1176 height 420
click at [1237, 431] on section "Find and Verify Vehicle Please provide the following information. VIN (last 8 c…" at bounding box center [783, 409] width 1176 height 420
click at [278, 431] on section "Find and Verify Vehicle Please provide the following information. VIN (last 8 c…" at bounding box center [783, 409] width 1176 height 420
